Goal: Task Accomplishment & Management: Complete application form

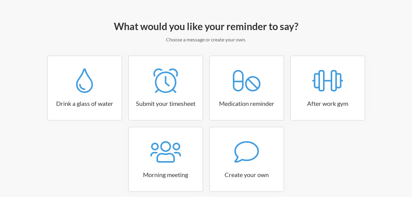
scroll to position [90, 0]
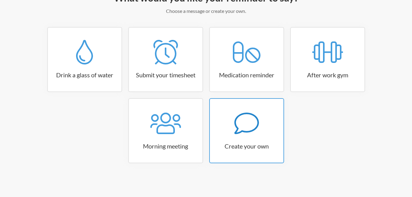
click at [240, 127] on icon at bounding box center [247, 123] width 25 height 25
select select "10:30:00"
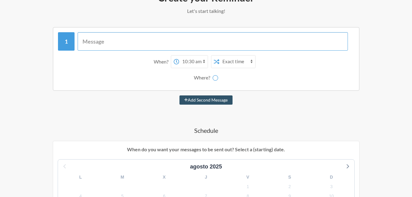
click at [138, 34] on input "text" at bounding box center [213, 41] width 270 height 18
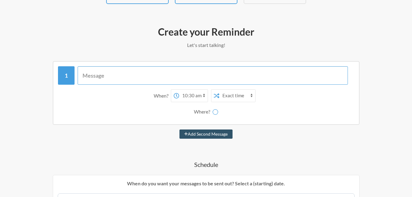
scroll to position [29, 0]
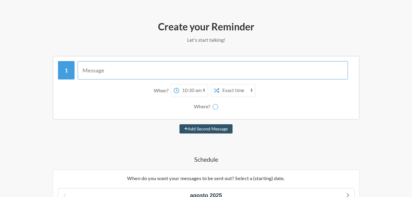
select select "D09C6S5PNBH"
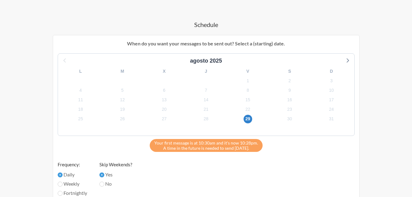
scroll to position [213, 0]
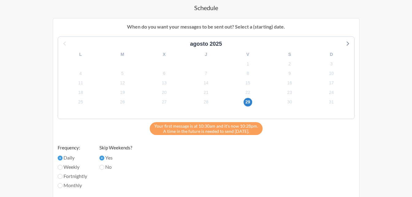
click at [286, 99] on div "30" at bounding box center [290, 102] width 42 height 10
click at [291, 101] on span "30" at bounding box center [290, 102] width 9 height 9
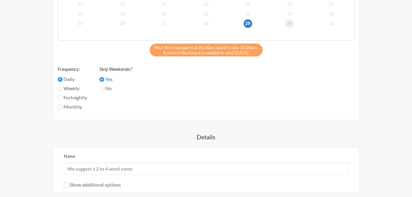
scroll to position [305, 0]
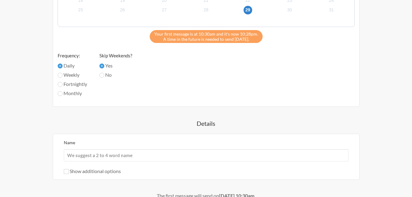
click at [100, 63] on div "agosto 2025 L M X J V S D 28 29 30 31 1 2 3 4 5 6 7 8 9 10 11 12 13 14 15 16 17…" at bounding box center [206, 23] width 297 height 158
click at [104, 65] on input "Yes" at bounding box center [101, 66] width 5 height 5
click at [104, 74] on input "No" at bounding box center [101, 75] width 5 height 5
radio input "true"
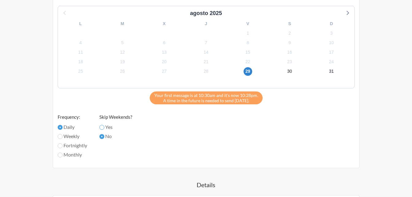
click at [101, 129] on input "Yes" at bounding box center [101, 127] width 5 height 5
radio input "true"
click at [58, 130] on label "Daily" at bounding box center [72, 126] width 29 height 7
click at [58, 130] on input "Daily" at bounding box center [60, 127] width 5 height 5
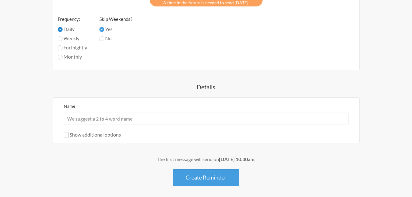
scroll to position [367, 0]
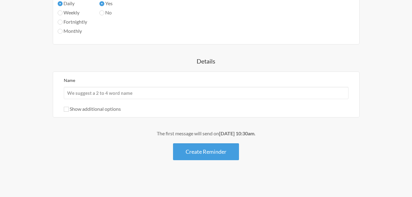
click at [103, 86] on div "Name" at bounding box center [206, 87] width 285 height 23
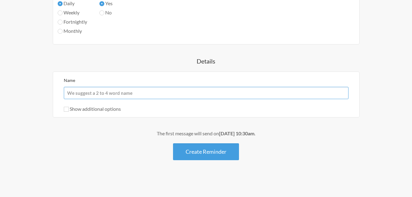
click at [109, 93] on input "Name" at bounding box center [206, 93] width 285 height 12
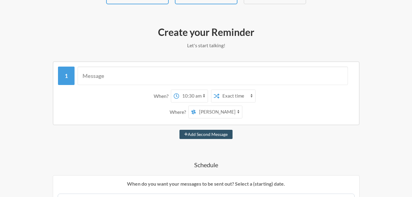
scroll to position [0, 0]
